Goal: Transaction & Acquisition: Purchase product/service

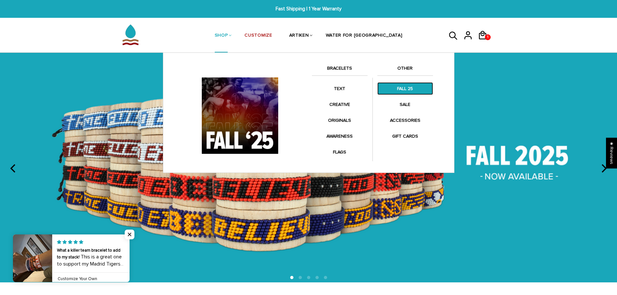
click at [401, 86] on link "FALL 25" at bounding box center [405, 88] width 56 height 13
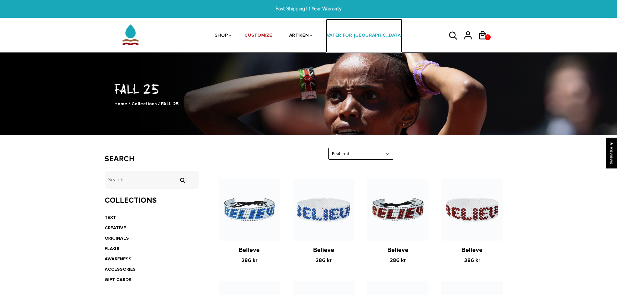
click at [369, 36] on link "WATER FOR [GEOGRAPHIC_DATA]" at bounding box center [364, 36] width 77 height 34
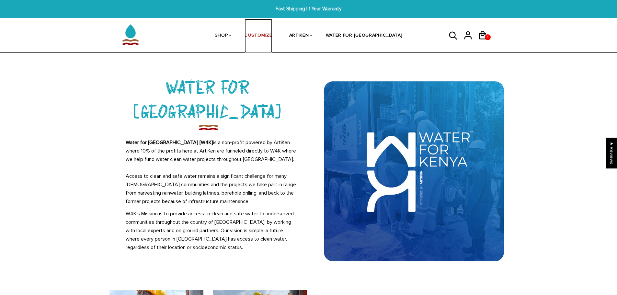
click at [270, 36] on link "CUSTOMIZE" at bounding box center [258, 36] width 28 height 34
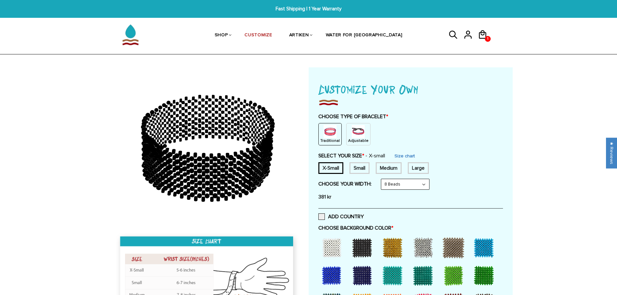
click at [356, 167] on div "Small" at bounding box center [359, 168] width 20 height 12
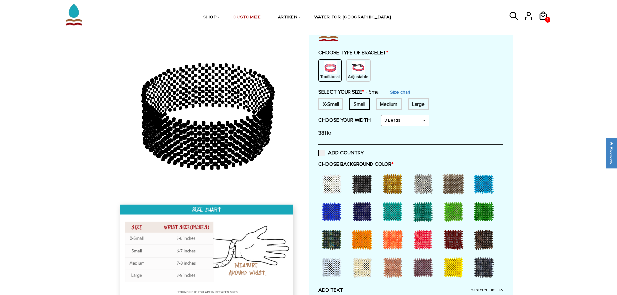
scroll to position [65, 0]
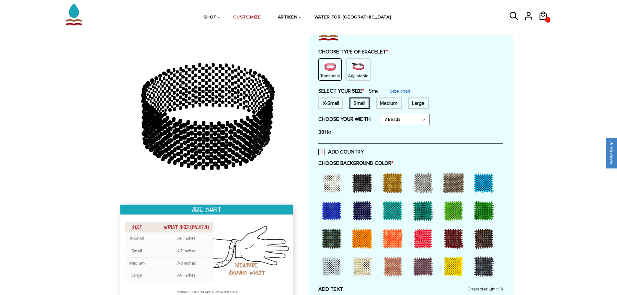
click at [403, 122] on select "8 Beads 6 Beads 10 Beads" at bounding box center [405, 119] width 48 height 10
select select "6-beads"
click at [382, 114] on select "8 Beads 6 Beads 10 Beads" at bounding box center [405, 119] width 48 height 10
